Goal: Task Accomplishment & Management: Manage account settings

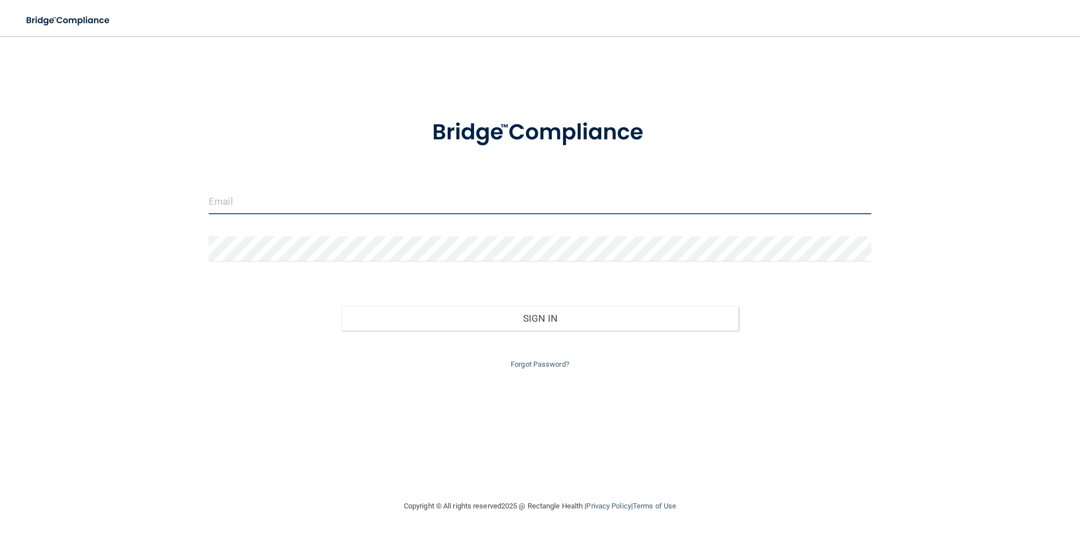
click at [227, 197] on input "email" at bounding box center [540, 201] width 663 height 25
type input "[PERSON_NAME][EMAIL_ADDRESS][DOMAIN_NAME]"
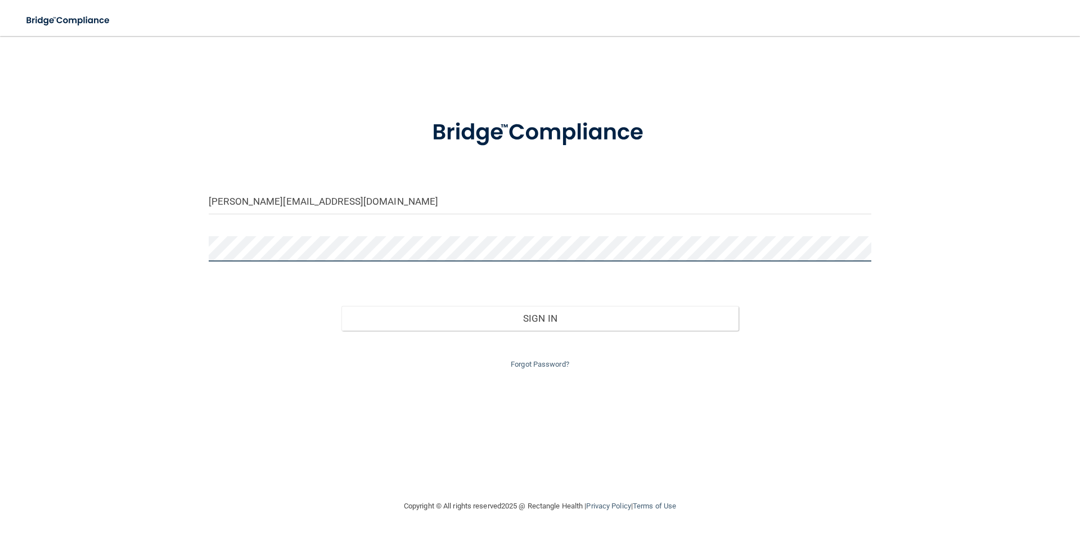
click at [341, 306] on button "Sign In" at bounding box center [540, 318] width 398 height 25
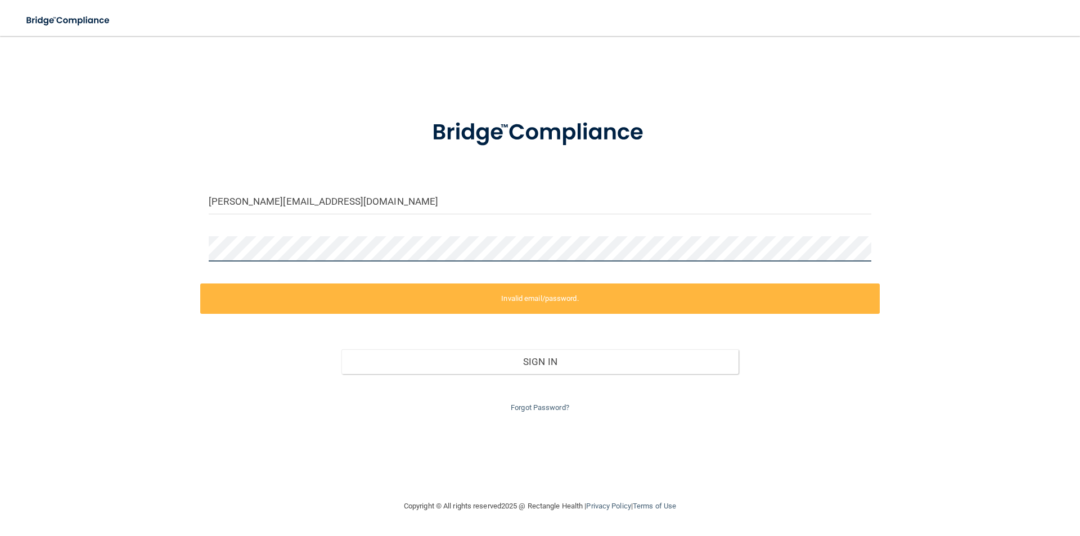
click at [190, 245] on div "[PERSON_NAME][EMAIL_ADDRESS][DOMAIN_NAME] Invalid email/password. You don't hav…" at bounding box center [540, 267] width 1035 height 441
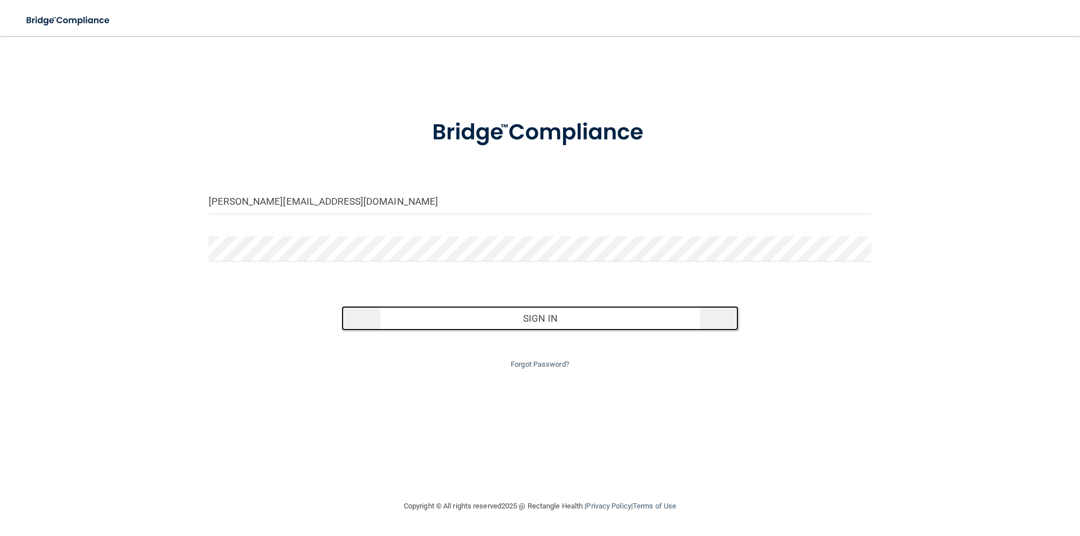
click at [434, 322] on button "Sign In" at bounding box center [540, 318] width 398 height 25
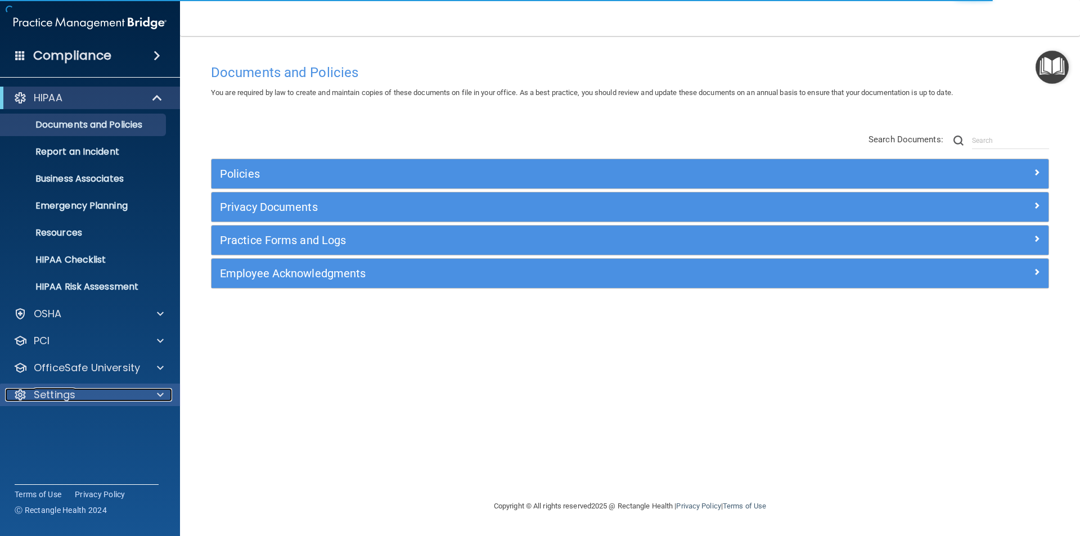
click at [73, 390] on p "Settings" at bounding box center [55, 395] width 42 height 14
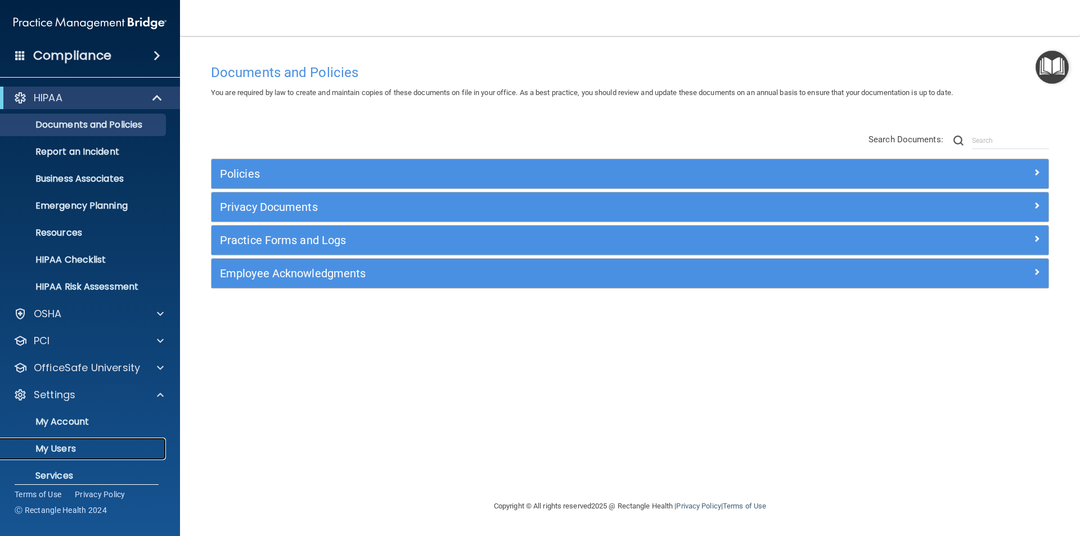
click at [68, 447] on p "My Users" at bounding box center [84, 448] width 154 height 11
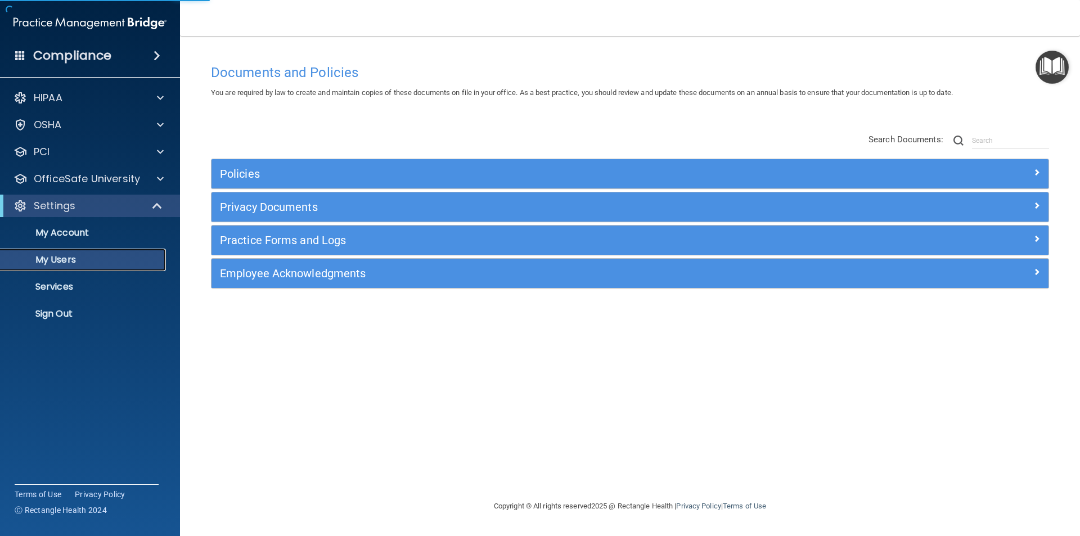
select select "20"
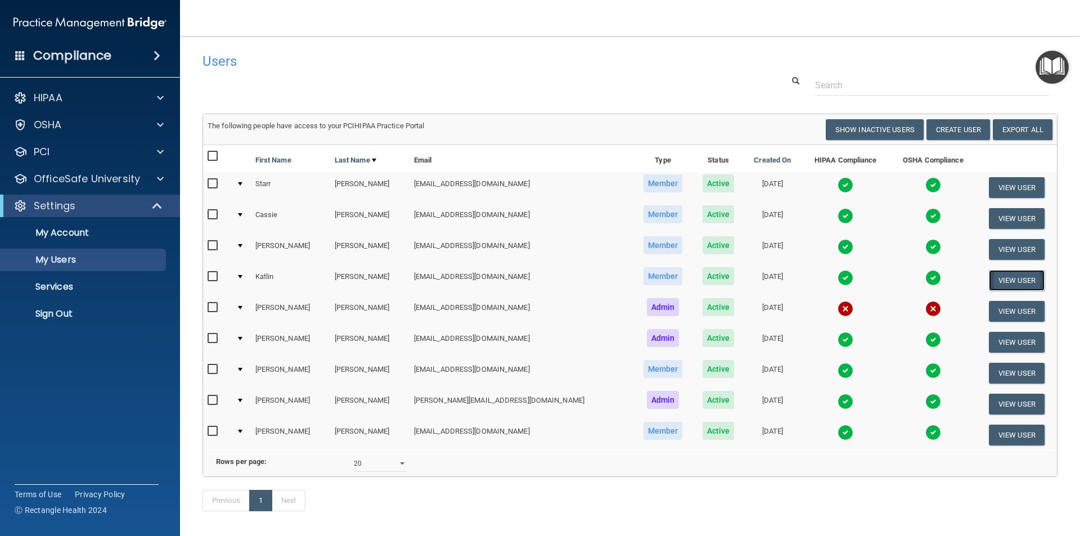
click at [997, 282] on button "View User" at bounding box center [1017, 280] width 56 height 21
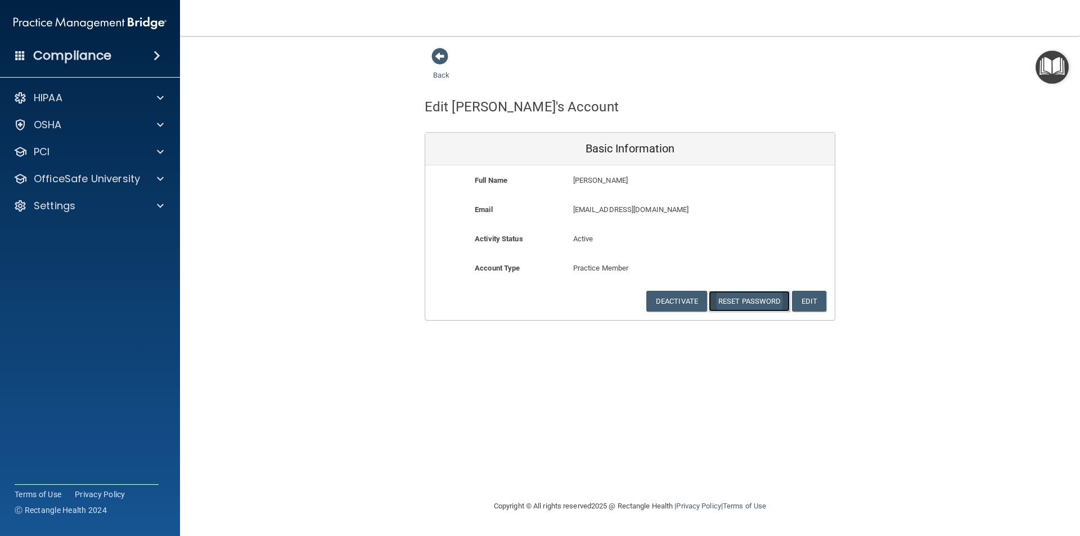
click at [754, 305] on button "Reset Password" at bounding box center [749, 301] width 81 height 21
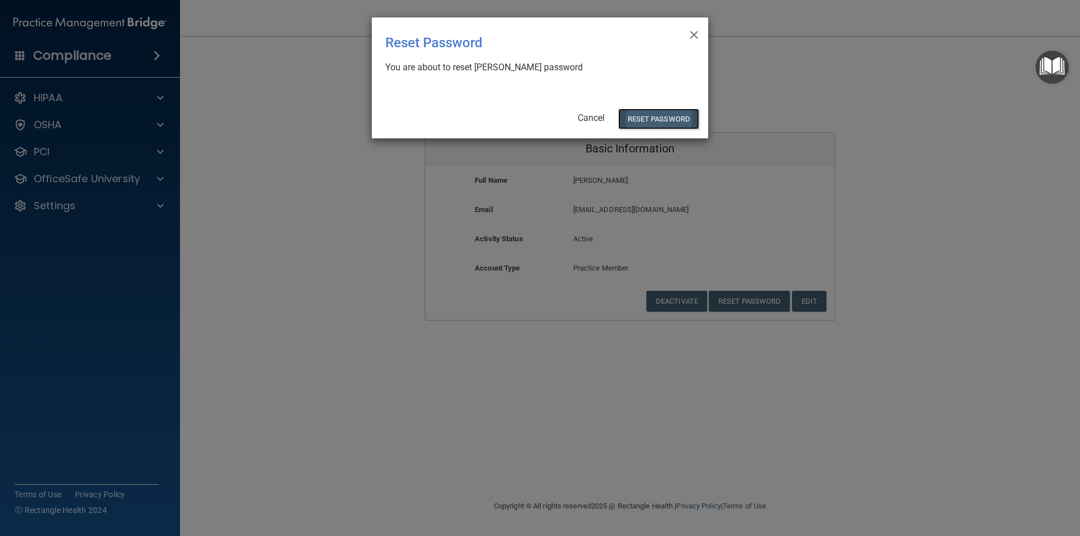
click at [648, 121] on button "Reset Password" at bounding box center [658, 119] width 81 height 21
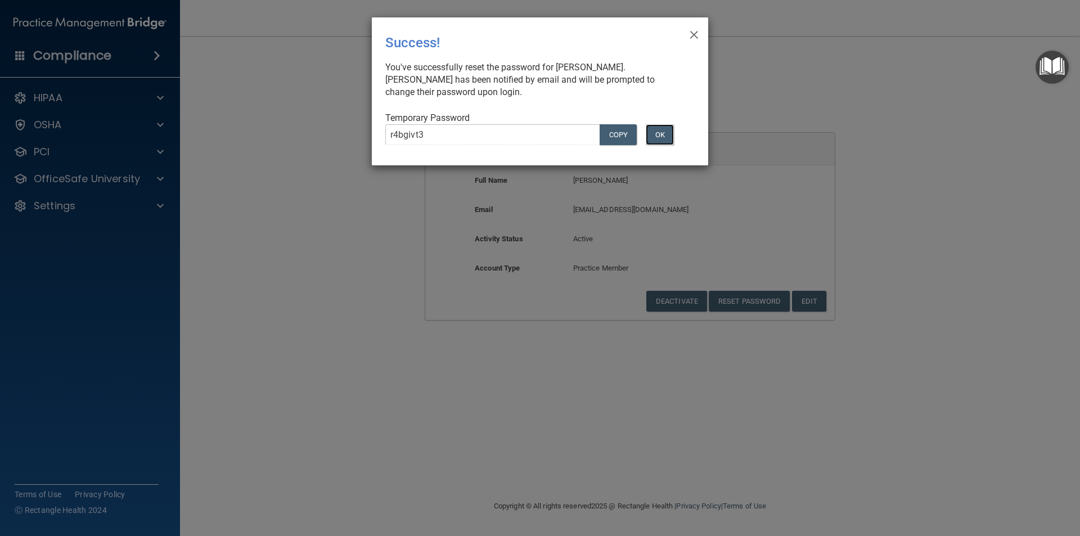
click at [660, 132] on button "OK" at bounding box center [660, 134] width 28 height 21
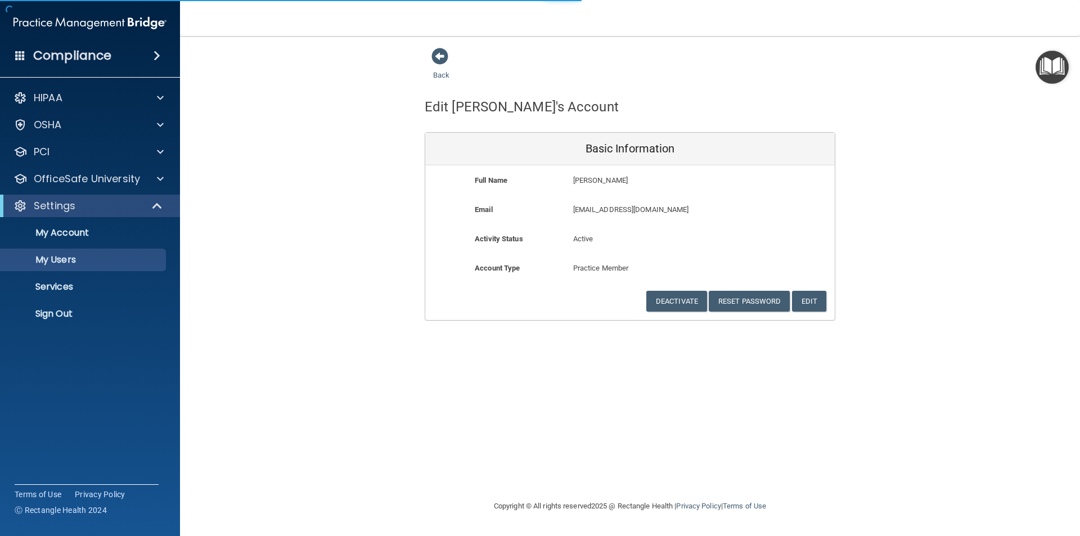
select select "20"
